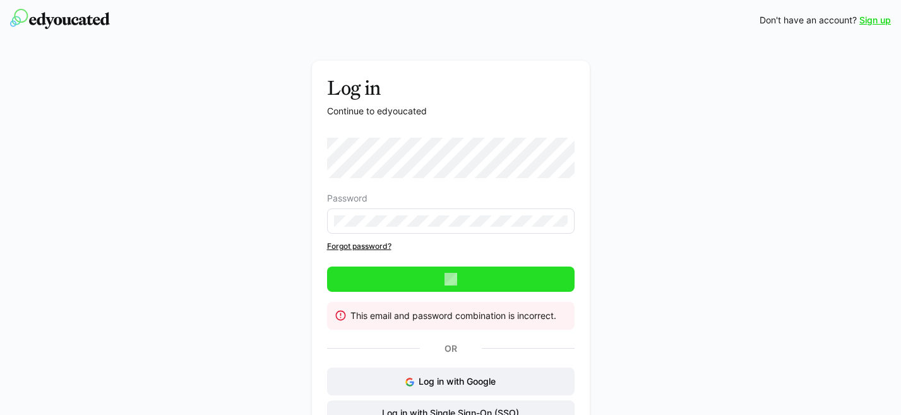
scroll to position [22, 0]
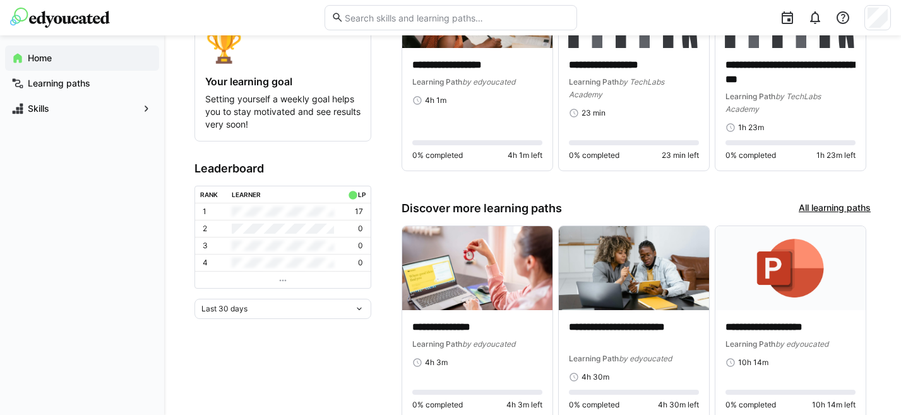
scroll to position [270, 0]
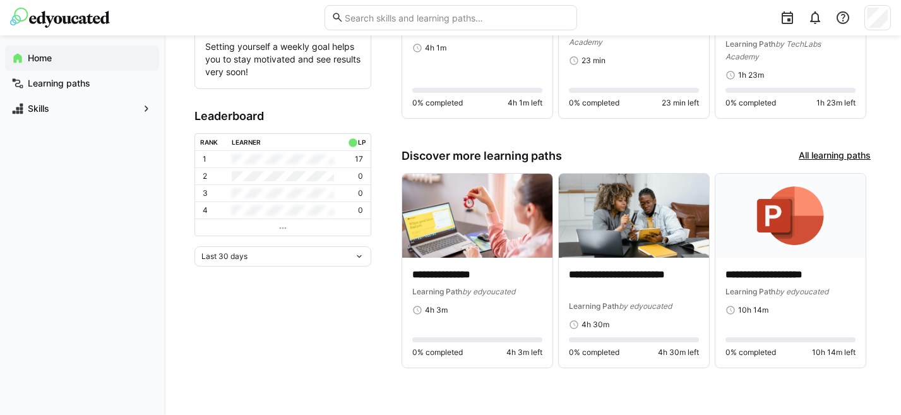
click at [820, 151] on link "All learning paths" at bounding box center [834, 156] width 72 height 14
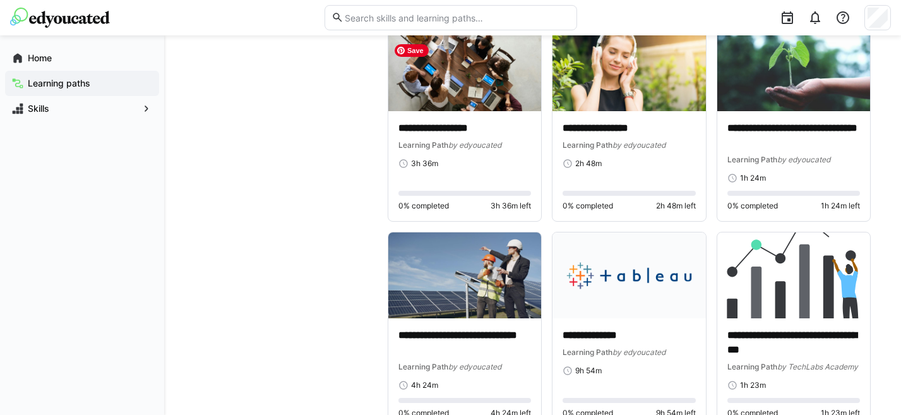
scroll to position [3967, 0]
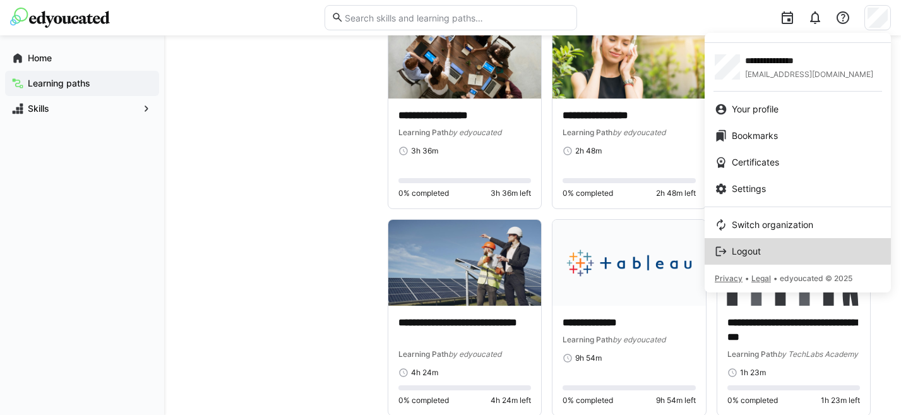
click at [747, 249] on span "Logout" at bounding box center [745, 251] width 29 height 13
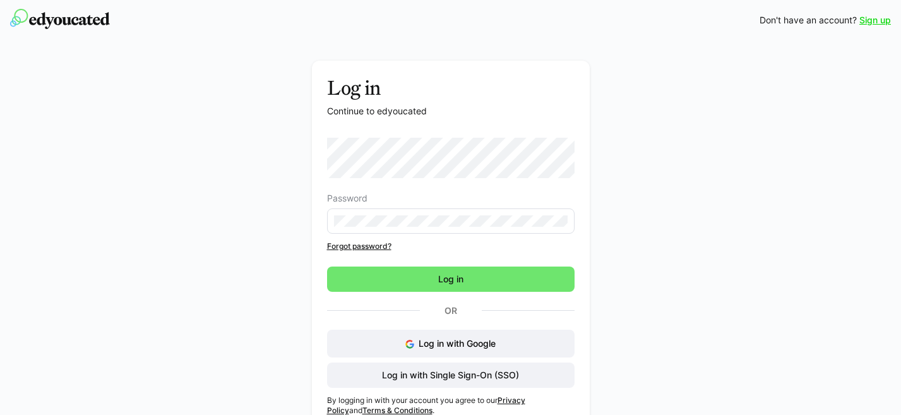
click at [567, 221] on div at bounding box center [567, 221] width 0 height 0
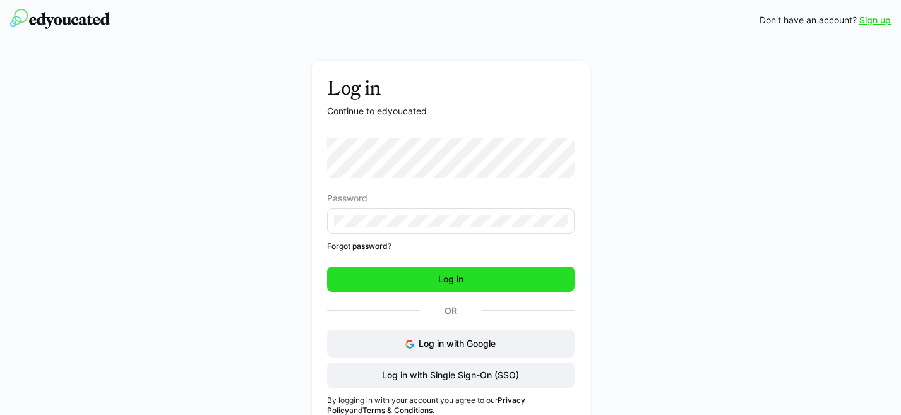
click at [456, 279] on span "Log in" at bounding box center [450, 279] width 29 height 13
